Goal: Participate in discussion: Engage in conversation with other users on a specific topic

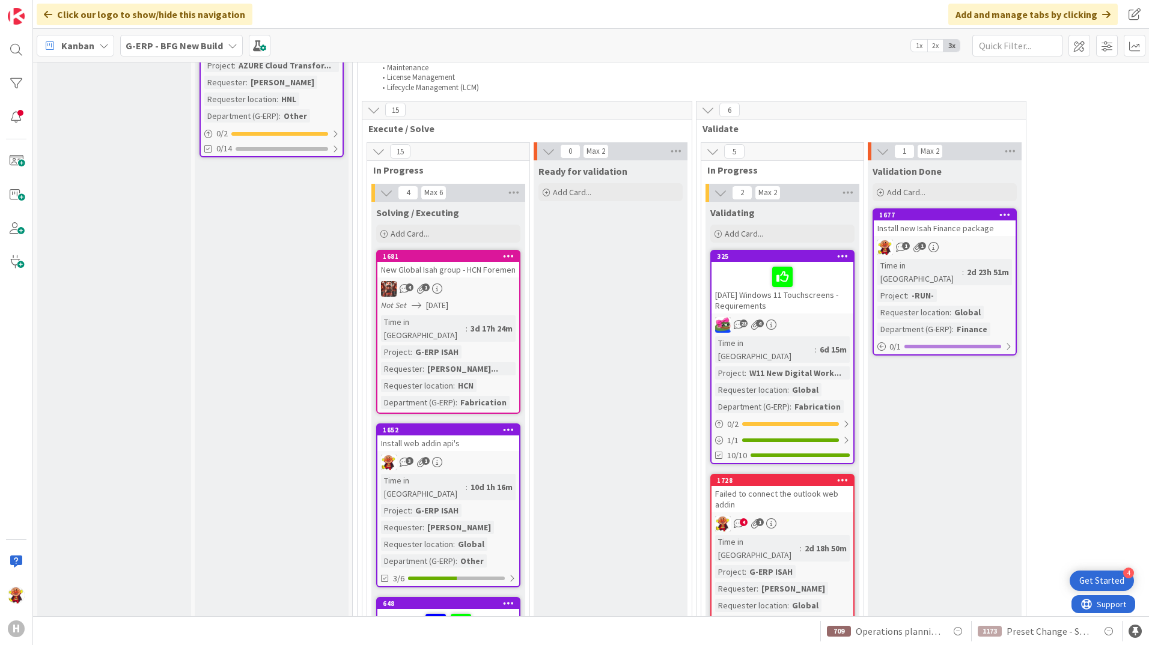
scroll to position [1396, 0]
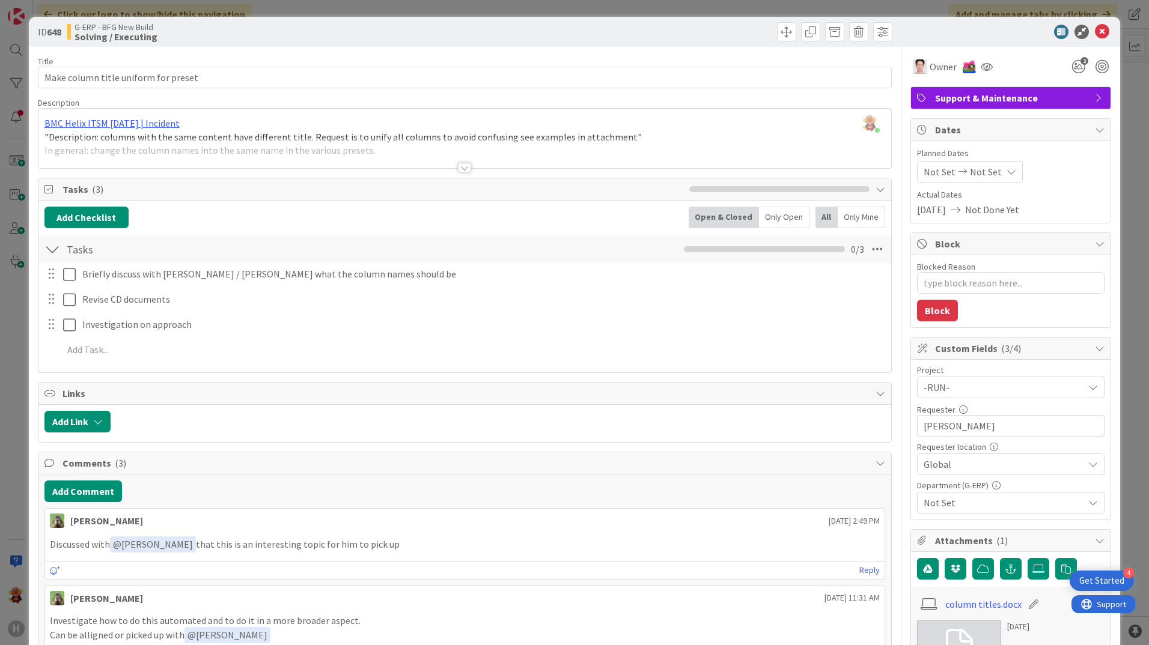
click at [458, 165] on div at bounding box center [464, 168] width 13 height 10
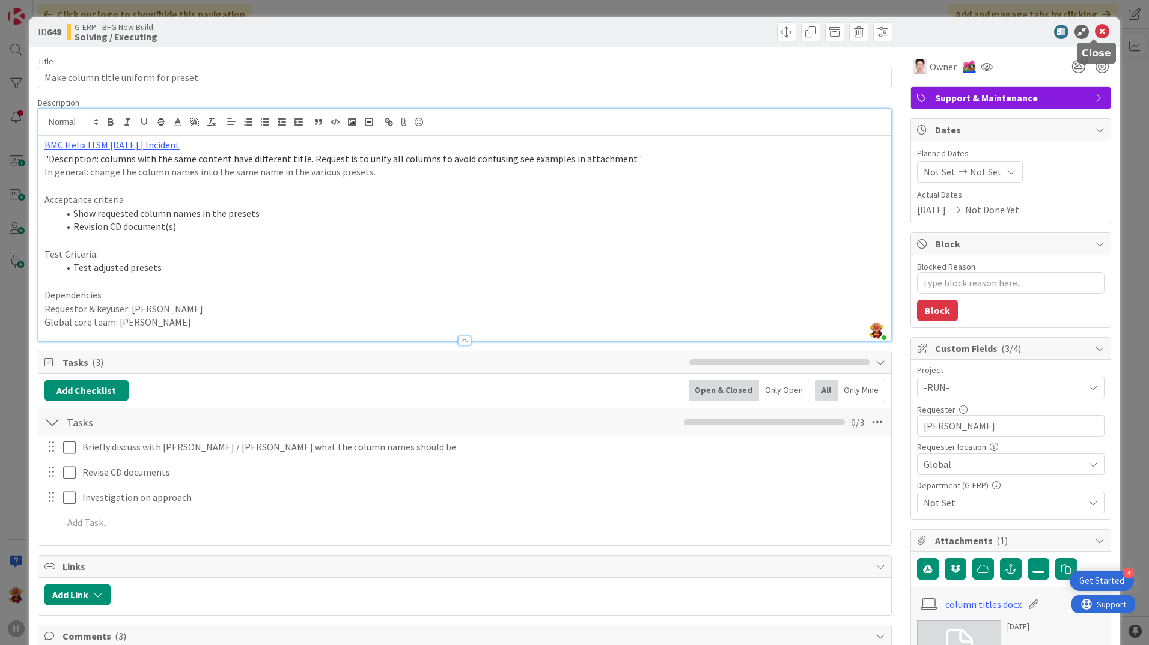
click at [1095, 32] on icon at bounding box center [1102, 32] width 14 height 14
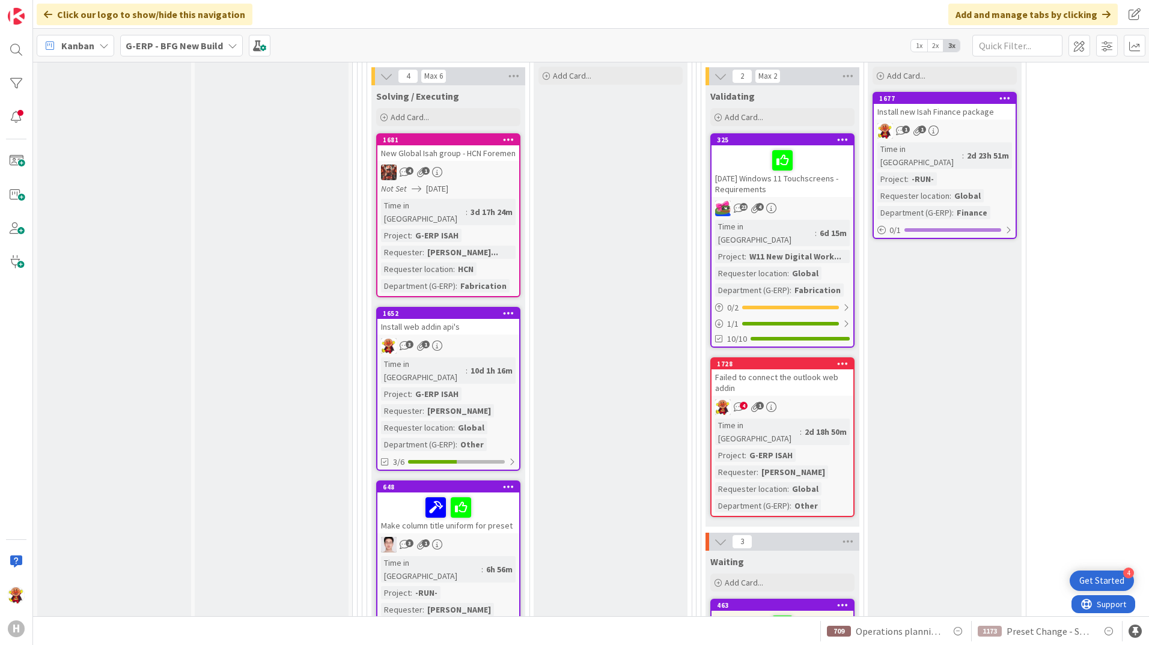
click at [494, 338] on div "3 1" at bounding box center [448, 346] width 142 height 16
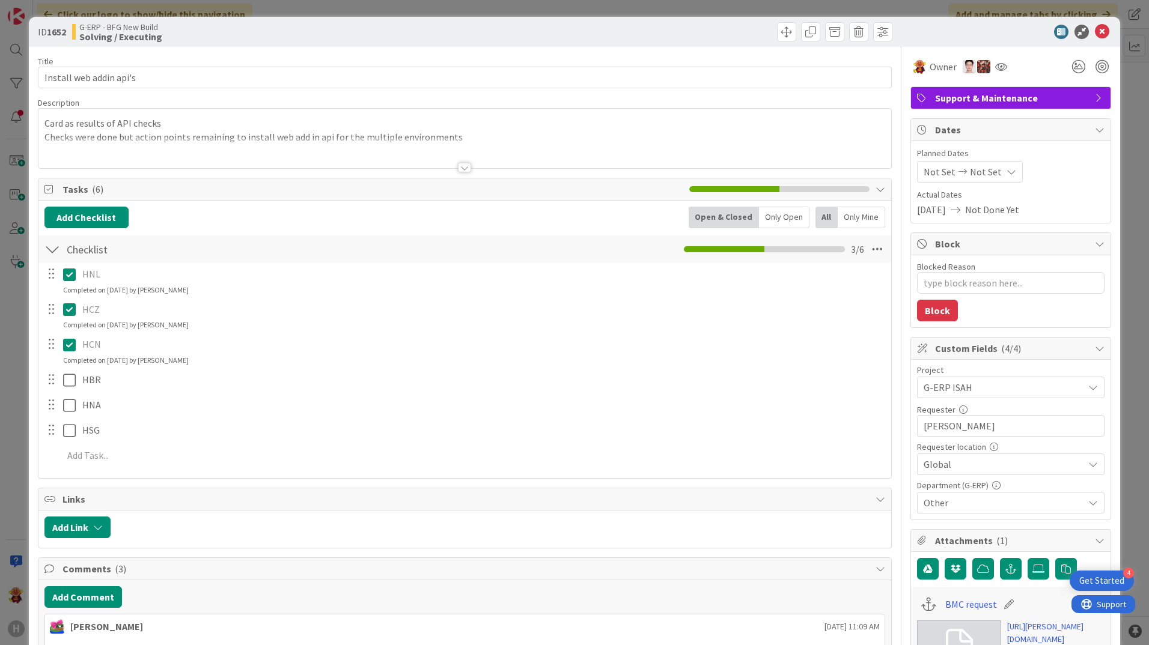
scroll to position [300, 0]
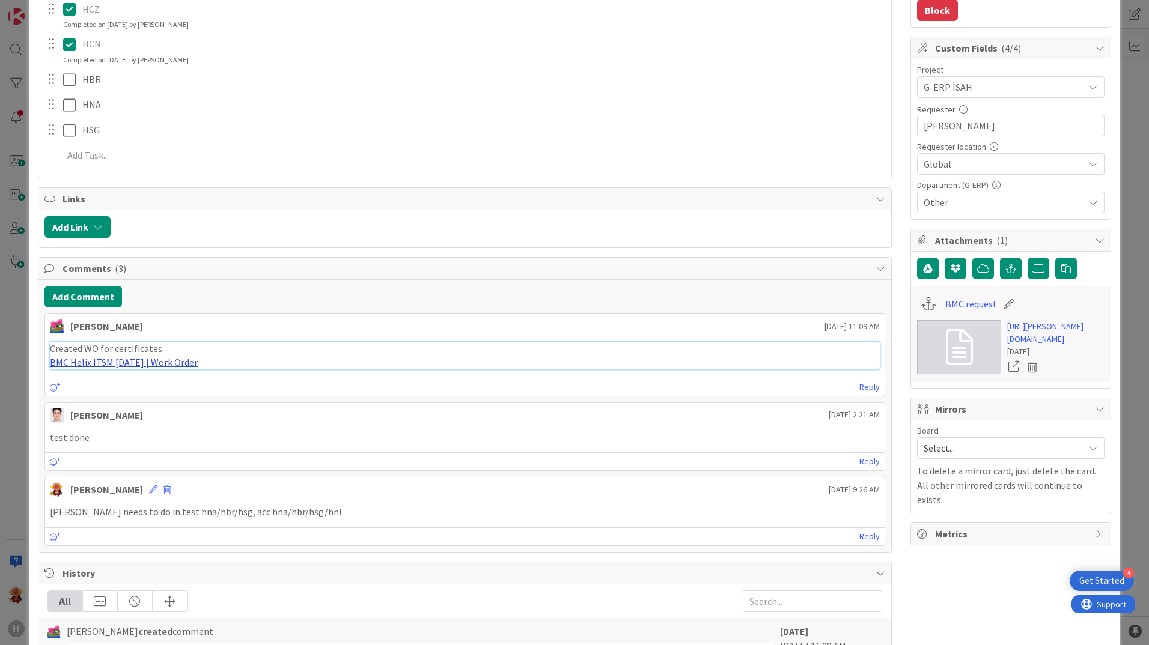
click at [138, 360] on link "BMC Helix ITSM [DATE] | Work Order" at bounding box center [124, 362] width 148 height 12
type textarea "x"
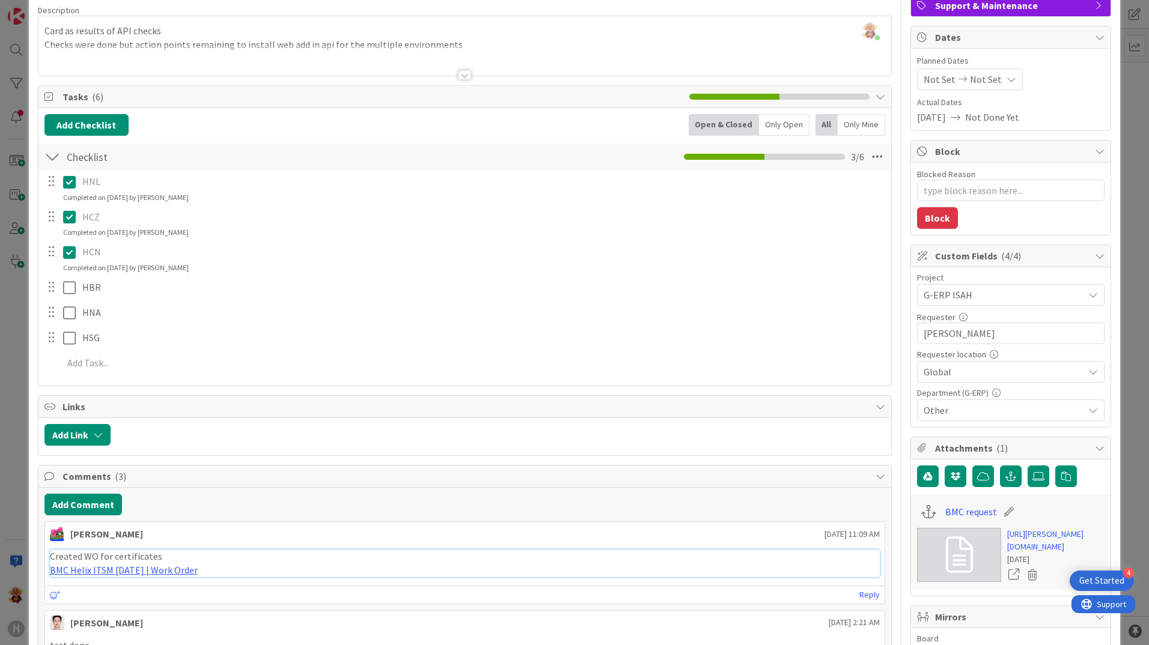
scroll to position [0, 0]
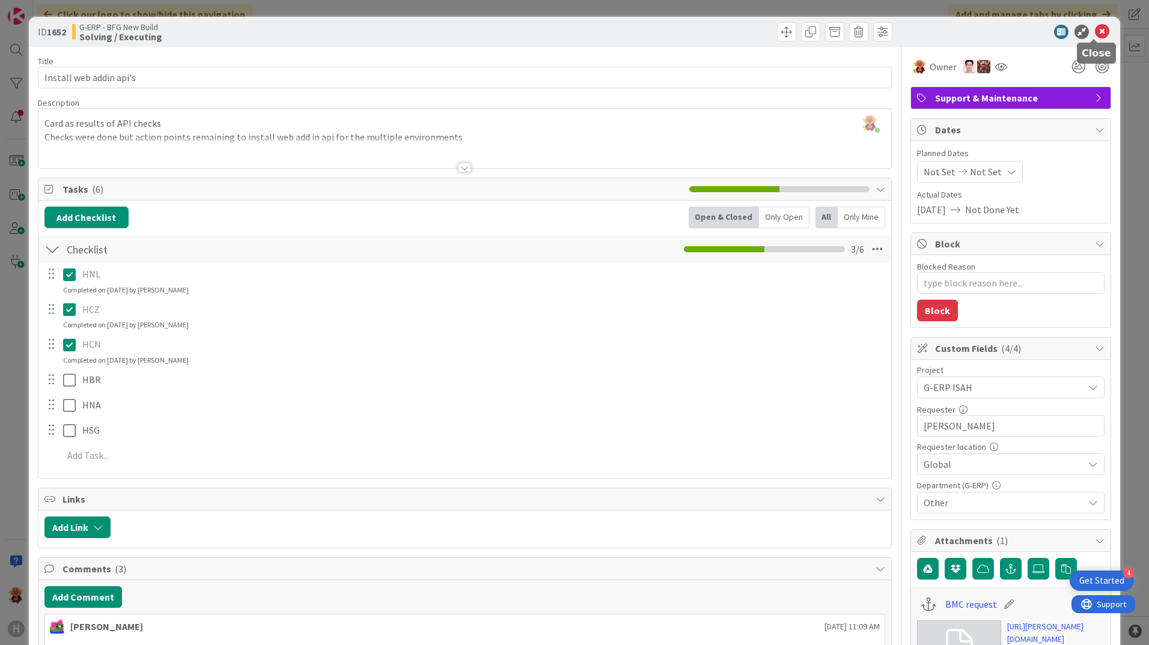
click at [1095, 26] on icon at bounding box center [1102, 32] width 14 height 14
type textarea "x"
